Goal: Information Seeking & Learning: Learn about a topic

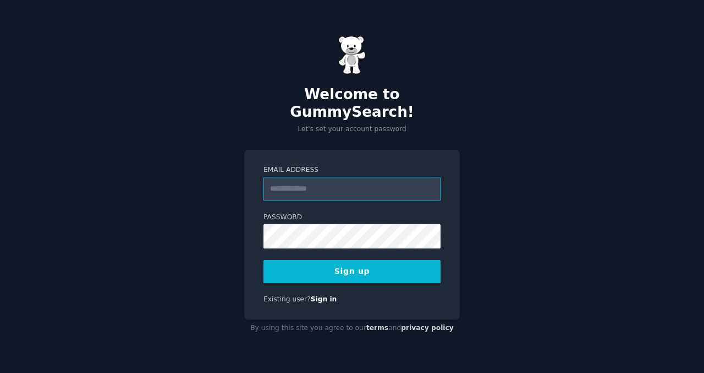
click at [339, 183] on input "Email Address" at bounding box center [352, 189] width 177 height 24
type input "**********"
click at [363, 264] on button "Sign up" at bounding box center [352, 271] width 177 height 23
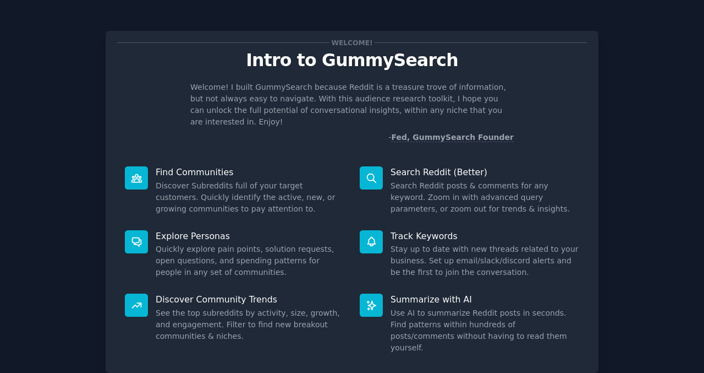
scroll to position [58, 0]
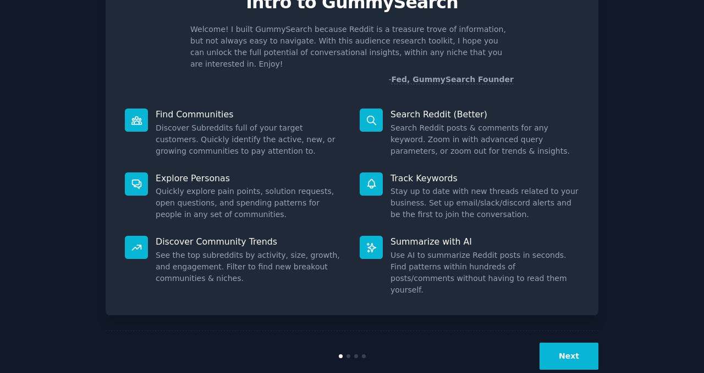
click at [571, 342] on button "Next" at bounding box center [569, 355] width 59 height 27
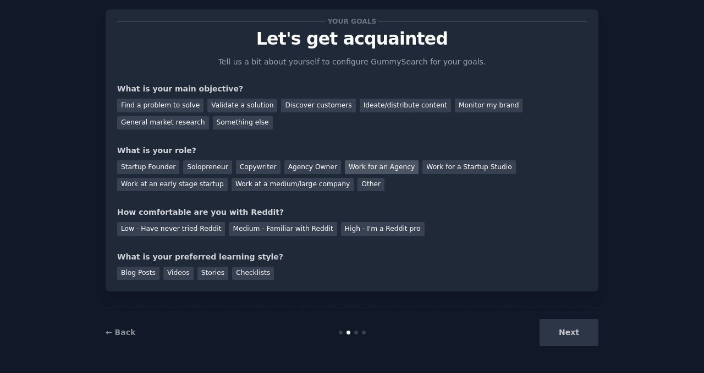
click at [395, 168] on div "Work for an Agency" at bounding box center [382, 167] width 74 height 14
click at [568, 320] on div "Next" at bounding box center [516, 332] width 165 height 27
click at [571, 328] on div "Next" at bounding box center [516, 332] width 165 height 27
click at [567, 328] on div "Next" at bounding box center [516, 332] width 165 height 27
click at [169, 124] on div "General market research" at bounding box center [163, 123] width 92 height 14
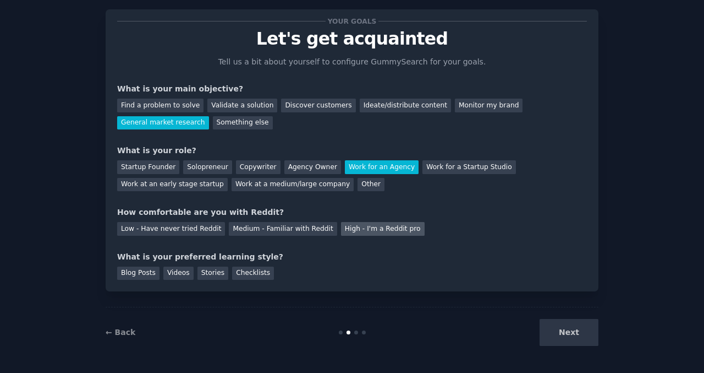
click at [348, 230] on div "High - I'm a Reddit pro" at bounding box center [383, 229] width 84 height 14
click at [248, 272] on div "Checklists" at bounding box center [253, 273] width 42 height 14
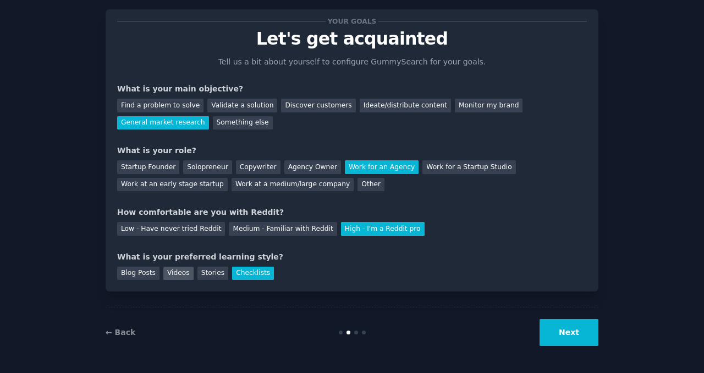
click at [165, 271] on div "Videos" at bounding box center [178, 273] width 30 height 14
click at [242, 276] on div "Checklists" at bounding box center [253, 273] width 42 height 14
drag, startPoint x: 614, startPoint y: 340, endPoint x: 599, endPoint y: 337, distance: 15.7
click at [614, 340] on div "Your goals Let's get acquainted Tell us a bit about yourself to configure Gummy…" at bounding box center [352, 175] width 674 height 363
click at [587, 337] on button "Next" at bounding box center [569, 332] width 59 height 27
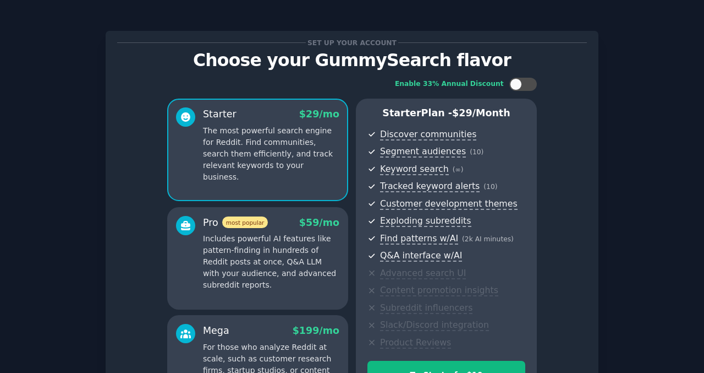
click at [593, 169] on div "Set up your account Choose your GummySearch flavor Enable 33% Annual Discount S…" at bounding box center [352, 243] width 493 height 425
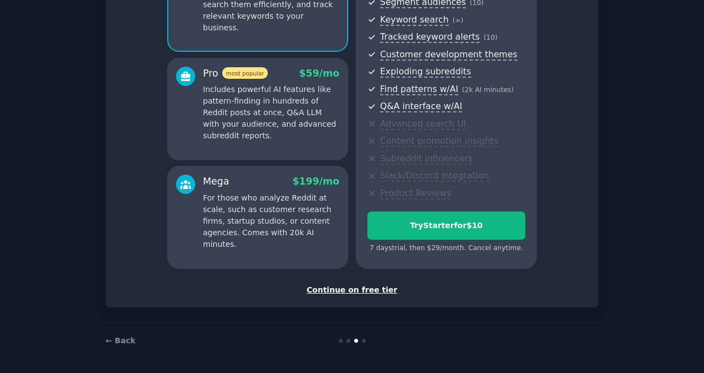
click at [367, 291] on div "Continue on free tier" at bounding box center [352, 290] width 470 height 12
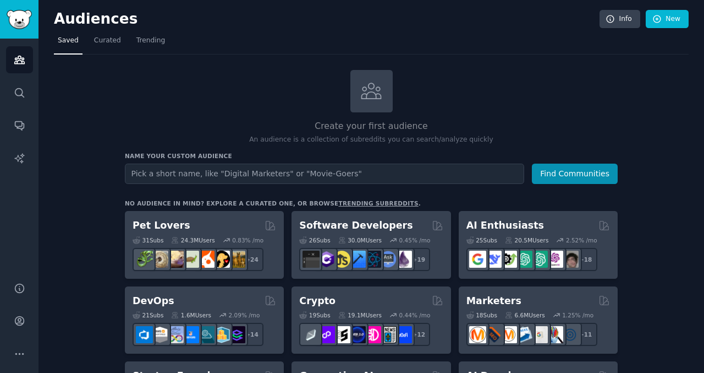
click at [205, 174] on input "text" at bounding box center [325, 173] width 400 height 20
type input "vegas casino"
click at [532, 163] on button "Find Communities" at bounding box center [575, 173] width 86 height 20
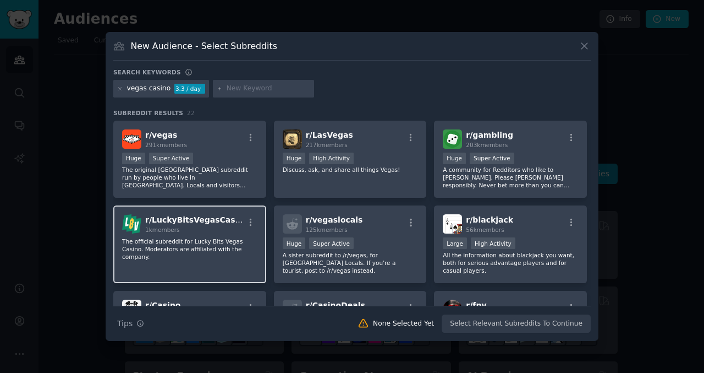
click at [193, 220] on span "r/ LuckyBitsVegasCasino" at bounding box center [196, 219] width 103 height 9
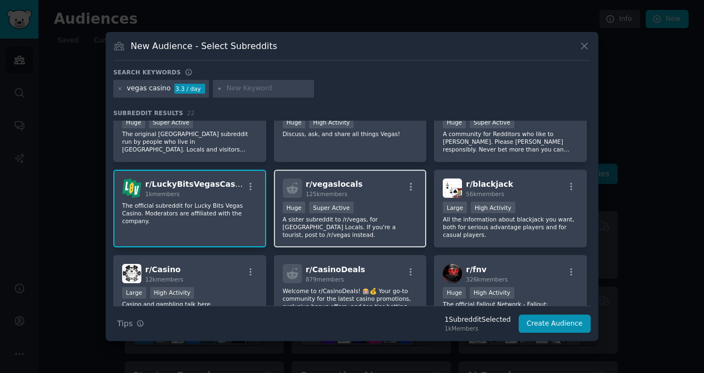
scroll to position [59, 0]
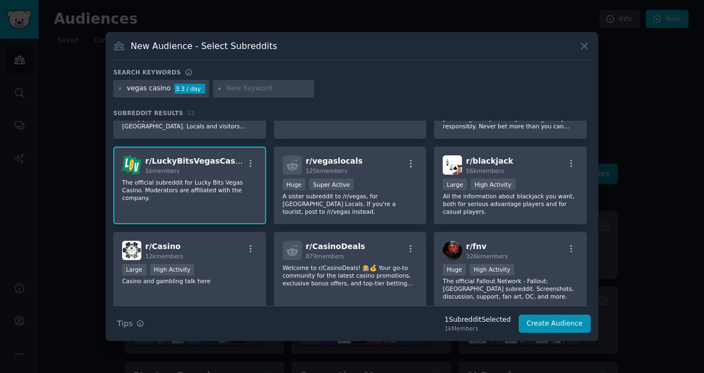
click at [128, 87] on div "vegas casino" at bounding box center [149, 89] width 44 height 10
click at [135, 87] on div "vegas casino" at bounding box center [149, 89] width 44 height 10
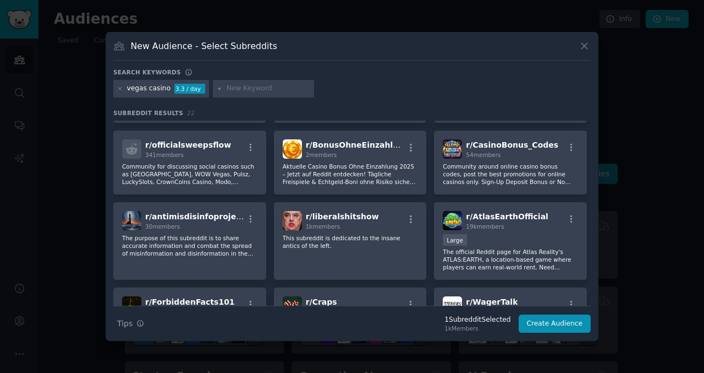
scroll to position [245, 0]
click at [122, 89] on icon at bounding box center [120, 89] width 6 height 6
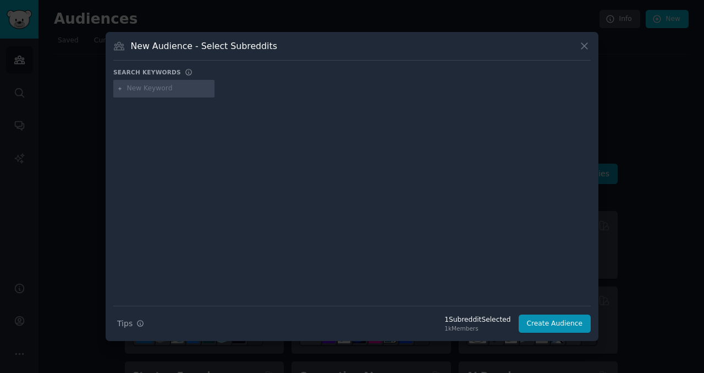
click at [137, 89] on input "text" at bounding box center [169, 89] width 84 height 10
type input "[GEOGRAPHIC_DATA]"
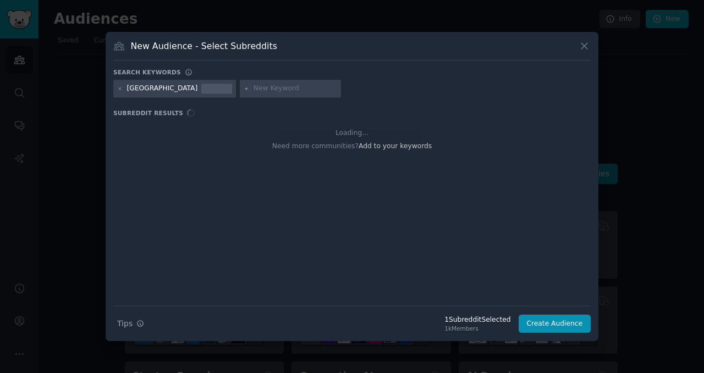
click at [254, 87] on input "text" at bounding box center [296, 89] width 84 height 10
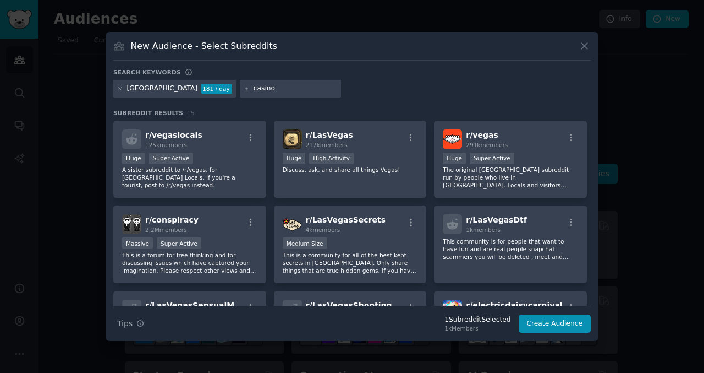
type input "casino"
click at [446, 89] on div "[GEOGRAPHIC_DATA] 181 / day casino" at bounding box center [352, 90] width 478 height 21
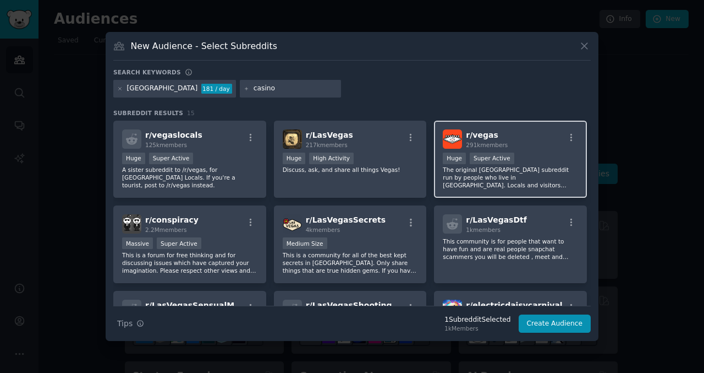
scroll to position [104, 0]
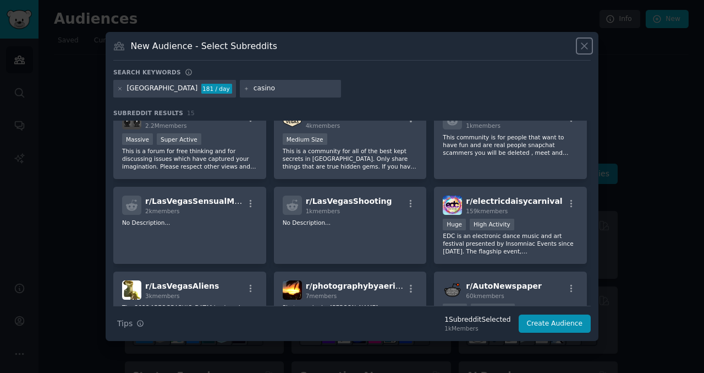
click at [587, 45] on icon at bounding box center [585, 46] width 12 height 12
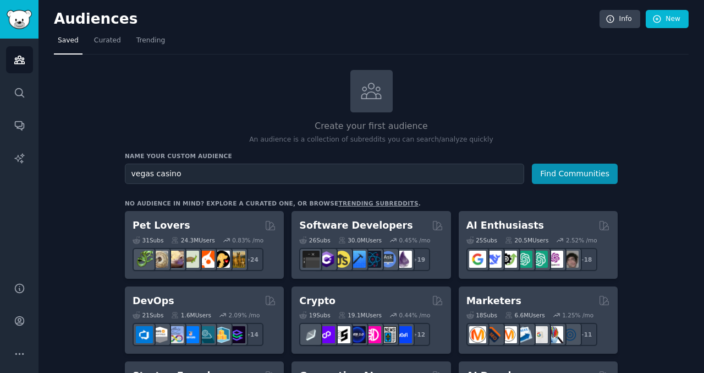
click at [504, 89] on div "Create your first audience An audience is a collection of subreddits you can se…" at bounding box center [371, 107] width 493 height 75
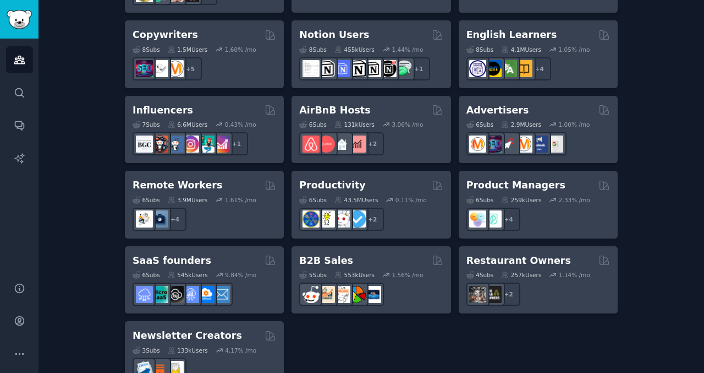
scroll to position [897, 0]
